Goal: Navigation & Orientation: Find specific page/section

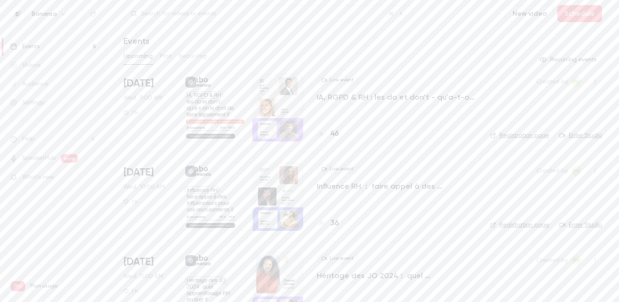
click at [46, 87] on div "Audience" at bounding box center [29, 84] width 38 height 9
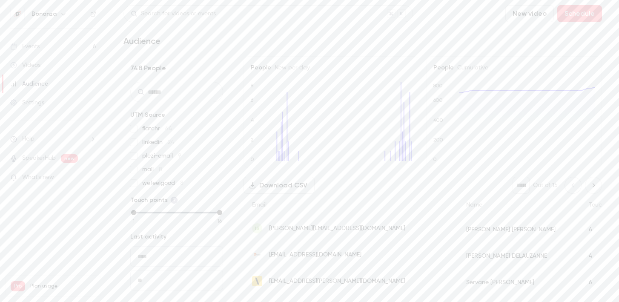
click at [52, 46] on link "Events 6" at bounding box center [53, 46] width 106 height 19
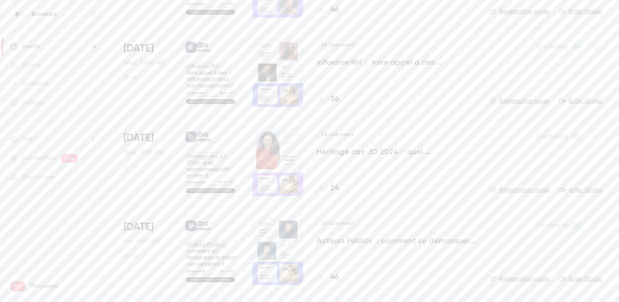
scroll to position [126, 0]
